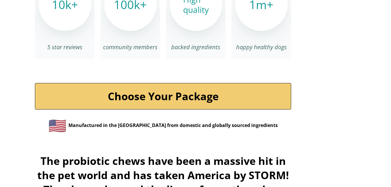
scroll to position [2009, 0]
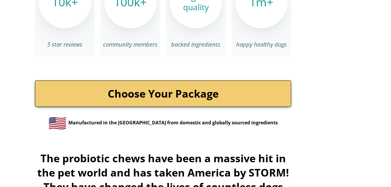
click at [165, 83] on link "Choose Your Package" at bounding box center [163, 93] width 256 height 26
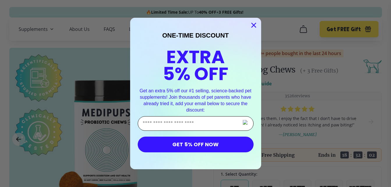
click at [182, 123] on input "Enter Your Email Address" at bounding box center [196, 123] width 116 height 15
type input "**********"
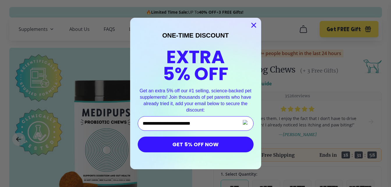
click at [189, 146] on button "GET 5% OFF NOW" at bounding box center [196, 145] width 116 height 16
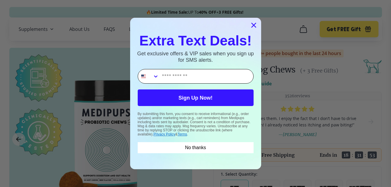
click at [199, 76] on input "Phone Number" at bounding box center [206, 76] width 94 height 14
type input "**********"
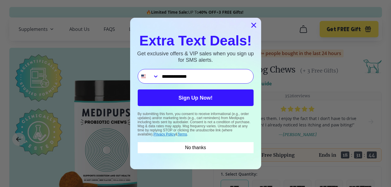
click at [200, 99] on button "Sign Up Now!" at bounding box center [196, 97] width 116 height 17
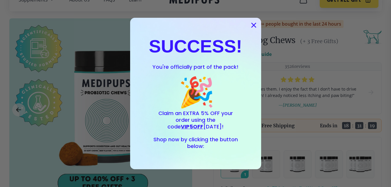
scroll to position [29, 0]
click at [254, 25] on icon "Close dialog" at bounding box center [254, 25] width 10 height 10
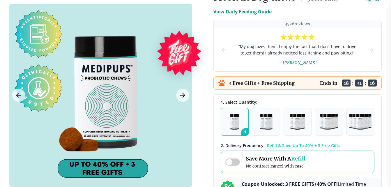
scroll to position [0, 0]
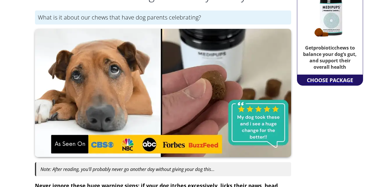
click at [319, 81] on div "CHOOSE PACKAGE" at bounding box center [329, 80] width 49 height 10
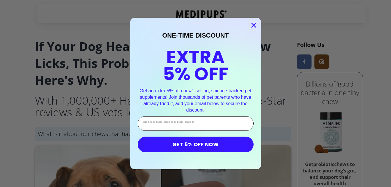
click at [182, 122] on input "Enter Your Email Address" at bounding box center [196, 123] width 116 height 15
type input "**********"
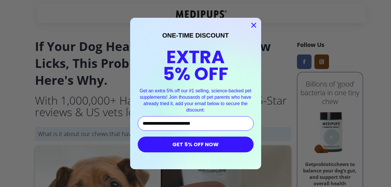
click at [204, 146] on button "GET 5% OFF NOW" at bounding box center [196, 145] width 116 height 16
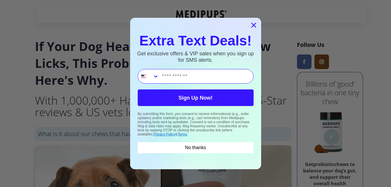
click at [254, 25] on icon "Close dialog" at bounding box center [254, 25] width 4 height 4
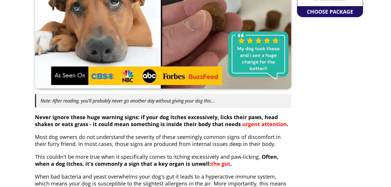
scroll to position [175, 0]
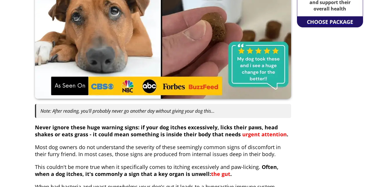
drag, startPoint x: 314, startPoint y: 20, endPoint x: 312, endPoint y: 25, distance: 5.7
click at [314, 20] on div "CHOOSE PACKAGE" at bounding box center [329, 22] width 49 height 10
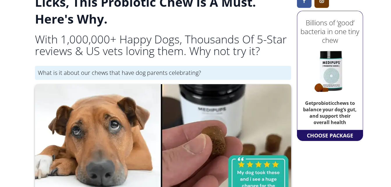
scroll to position [146, 0]
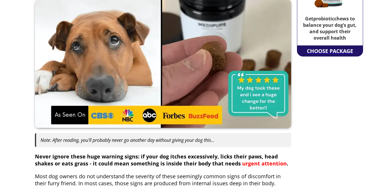
click at [322, 50] on div "CHOOSE PACKAGE" at bounding box center [329, 51] width 49 height 10
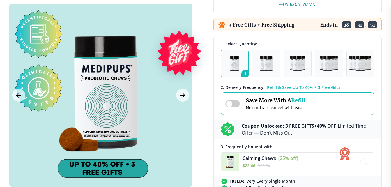
scroll to position [116, 0]
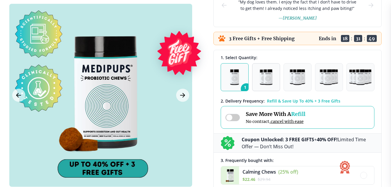
click at [269, 78] on img "button" at bounding box center [266, 77] width 13 height 16
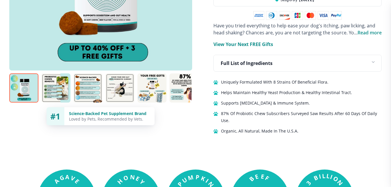
scroll to position [408, 0]
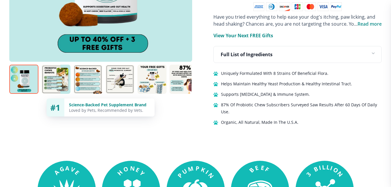
click at [25, 75] on img at bounding box center [23, 79] width 29 height 29
click at [56, 73] on img at bounding box center [55, 79] width 29 height 29
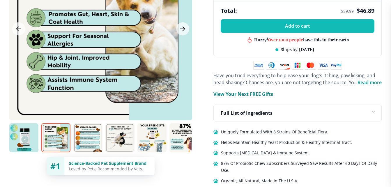
scroll to position [349, 0]
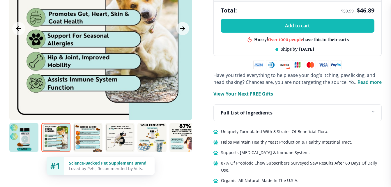
click at [88, 126] on img at bounding box center [87, 137] width 29 height 29
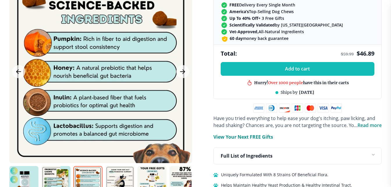
scroll to position [320, 0]
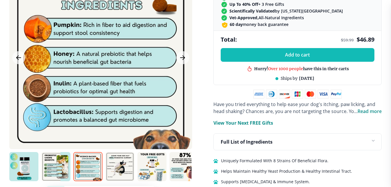
click at [119, 156] on img at bounding box center [119, 166] width 29 height 29
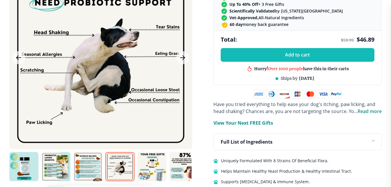
click at [148, 159] on img at bounding box center [151, 166] width 29 height 29
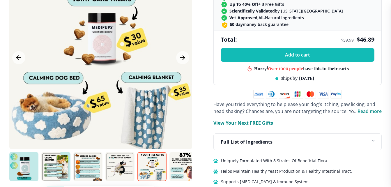
click at [178, 155] on img at bounding box center [183, 166] width 29 height 29
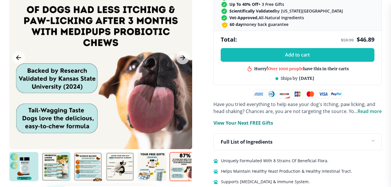
click at [30, 160] on img at bounding box center [23, 166] width 29 height 29
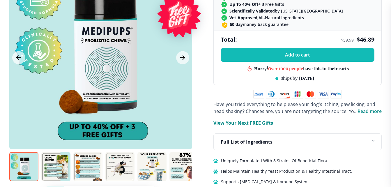
click at [110, 77] on div at bounding box center [100, 57] width 183 height 183
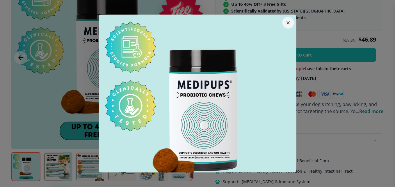
click at [286, 21] on button "button" at bounding box center [289, 23] width 12 height 12
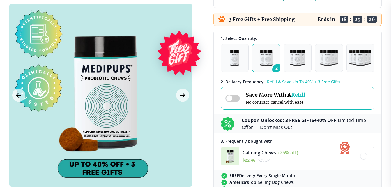
scroll to position [146, 0]
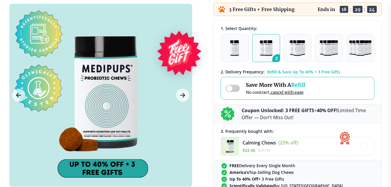
click at [229, 89] on span at bounding box center [232, 88] width 15 height 7
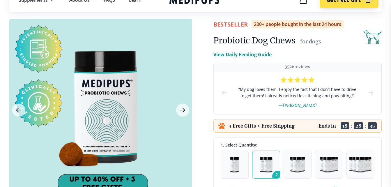
scroll to position [0, 0]
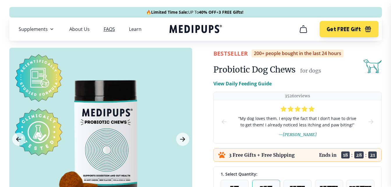
click at [109, 28] on link "FAQS" at bounding box center [109, 29] width 11 height 6
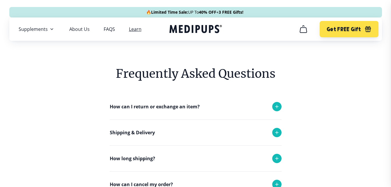
click at [133, 32] on link "Learn" at bounding box center [135, 29] width 13 height 6
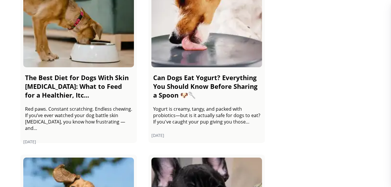
scroll to position [291, 0]
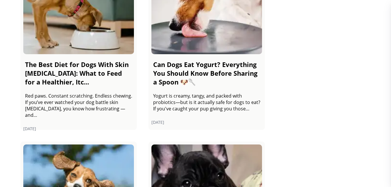
click at [215, 102] on p "Yogurt is creamy, tangy, and packed with probiotics—but is it actually safe for…" at bounding box center [206, 102] width 107 height 19
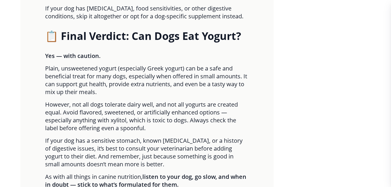
scroll to position [1136, 0]
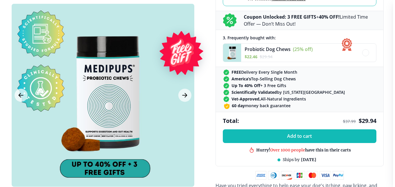
scroll to position [262, 0]
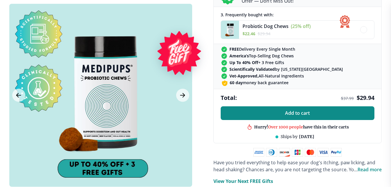
click at [306, 114] on span "Add to cart" at bounding box center [297, 113] width 25 height 6
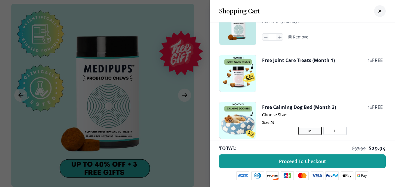
scroll to position [0, 0]
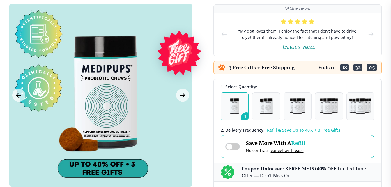
click at [229, 147] on span at bounding box center [232, 146] width 15 height 7
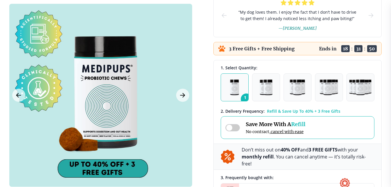
scroll to position [116, 0]
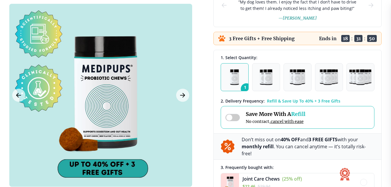
click at [235, 117] on span at bounding box center [232, 117] width 15 height 7
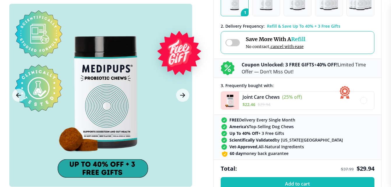
scroll to position [146, 0]
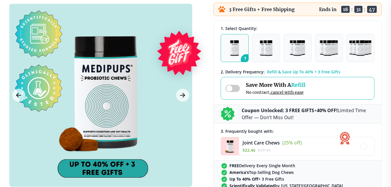
drag, startPoint x: 228, startPoint y: 89, endPoint x: 233, endPoint y: 93, distance: 6.8
click at [228, 89] on span at bounding box center [232, 88] width 15 height 7
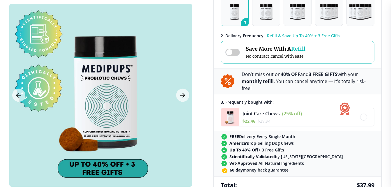
scroll to position [233, 0]
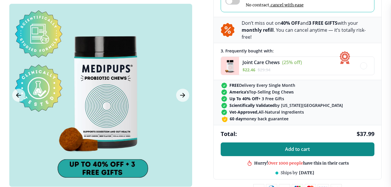
click at [296, 142] on button "Add to cart" at bounding box center [298, 149] width 154 height 14
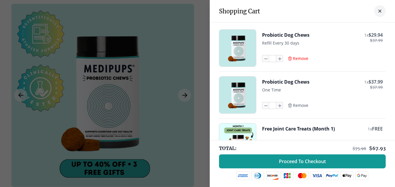
click at [296, 59] on span "Remove" at bounding box center [300, 58] width 15 height 5
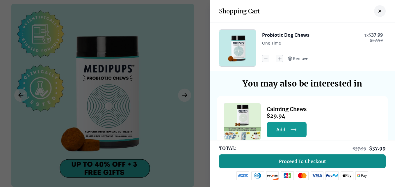
click at [298, 160] on span "Proceed To Checkout" at bounding box center [302, 161] width 47 height 6
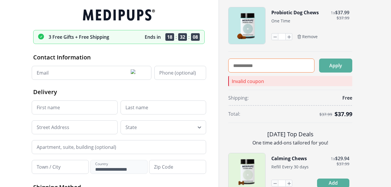
click at [253, 65] on input "text" at bounding box center [271, 66] width 86 height 14
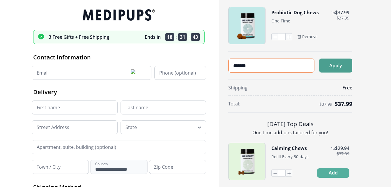
type input "*******"
click at [338, 65] on button "Apply" at bounding box center [335, 66] width 33 height 14
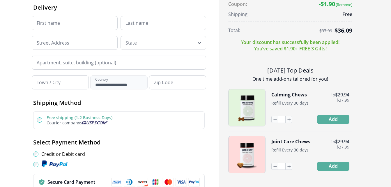
scroll to position [87, 0]
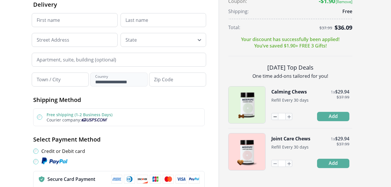
click at [274, 116] on icon "button" at bounding box center [275, 116] width 6 height 6
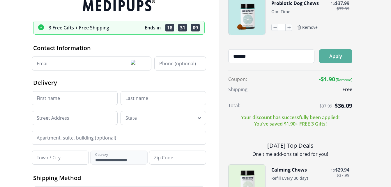
scroll to position [0, 0]
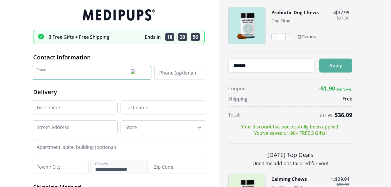
click at [75, 72] on input "Email" at bounding box center [92, 73] width 120 height 14
type input "**********"
type input "*****"
type input "******"
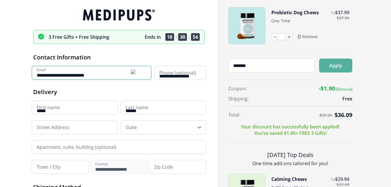
type input "**********"
type input "*****"
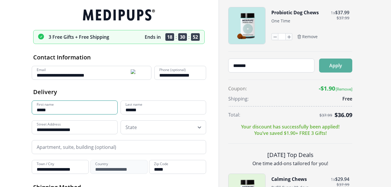
drag, startPoint x: 50, startPoint y: 109, endPoint x: 9, endPoint y: 107, distance: 40.8
type input "****"
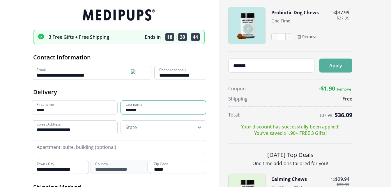
drag, startPoint x: 133, startPoint y: 107, endPoint x: 110, endPoint y: 106, distance: 23.3
click at [110, 106] on div "**** First name ****** Last name" at bounding box center [119, 107] width 174 height 14
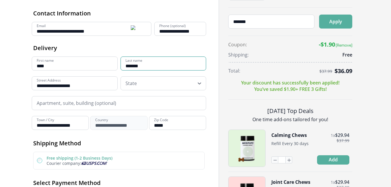
scroll to position [58, 0]
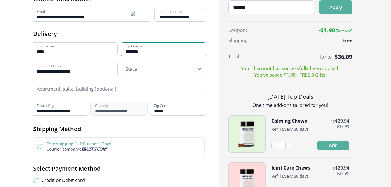
type input "*******"
click at [199, 69] on icon at bounding box center [200, 69] width 6 height 6
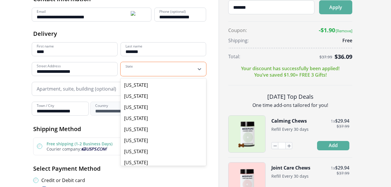
scroll to position [116, 0]
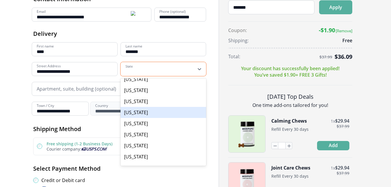
click at [158, 114] on div "[US_STATE]" at bounding box center [164, 112] width 86 height 11
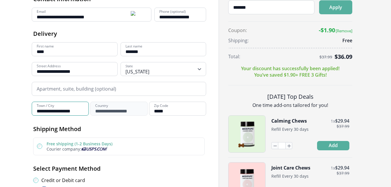
drag, startPoint x: 71, startPoint y: 109, endPoint x: 55, endPoint y: 108, distance: 16.1
click at [55, 108] on input "**********" at bounding box center [60, 109] width 57 height 14
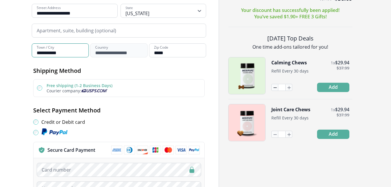
type input "**********"
click at [274, 88] on icon "button" at bounding box center [275, 87] width 6 height 6
click at [274, 134] on icon "button" at bounding box center [275, 134] width 6 height 6
click at [273, 134] on icon "button" at bounding box center [275, 134] width 6 height 6
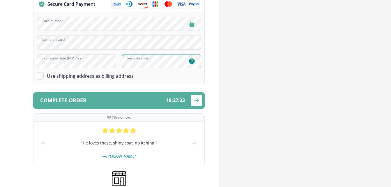
scroll to position [291, 0]
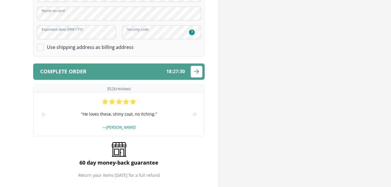
click at [155, 70] on div "Complete order 18 : 27 : 30" at bounding box center [112, 72] width 145 height 6
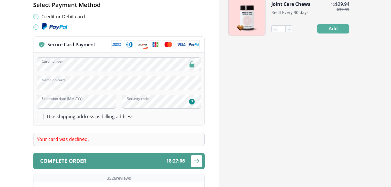
scroll to position [233, 0]
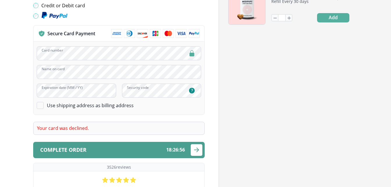
click at [192, 149] on div "submit" at bounding box center [197, 150] width 12 height 12
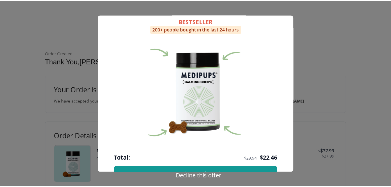
scroll to position [78, 0]
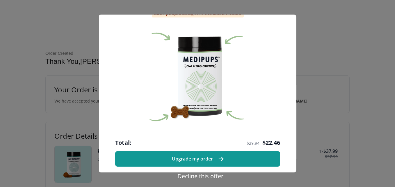
click at [199, 176] on button "Decline this offer" at bounding box center [201, 176] width 50 height 8
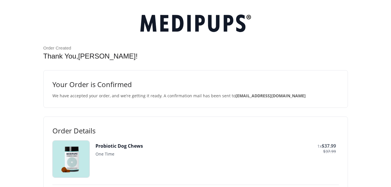
scroll to position [0, 0]
